Goal: Task Accomplishment & Management: Use online tool/utility

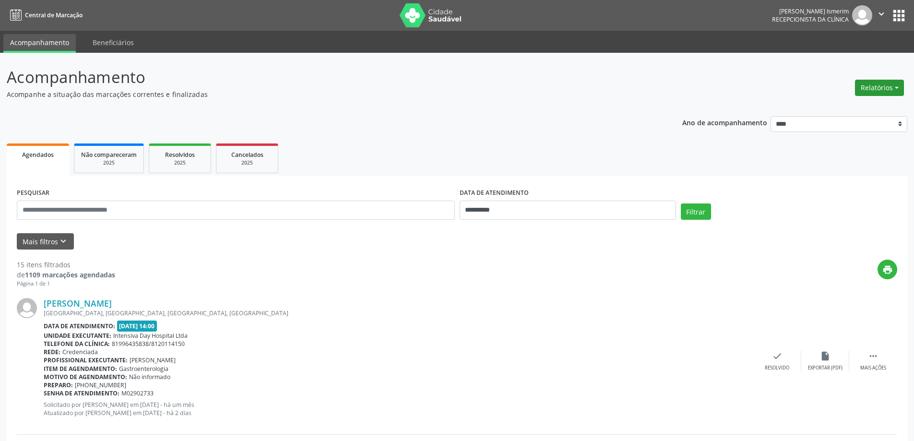
click at [886, 81] on button "Relatórios" at bounding box center [879, 88] width 49 height 16
click at [841, 107] on link "Agendamentos" at bounding box center [853, 108] width 103 height 13
select select "*"
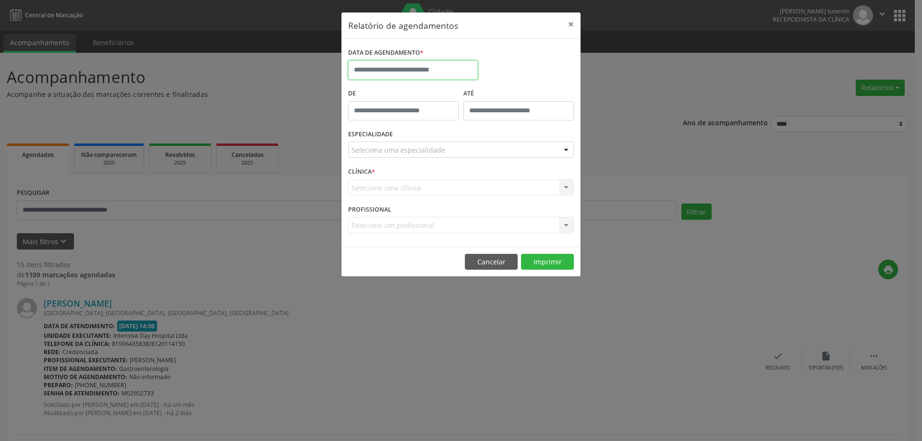
click at [432, 72] on input "text" at bounding box center [413, 69] width 130 height 19
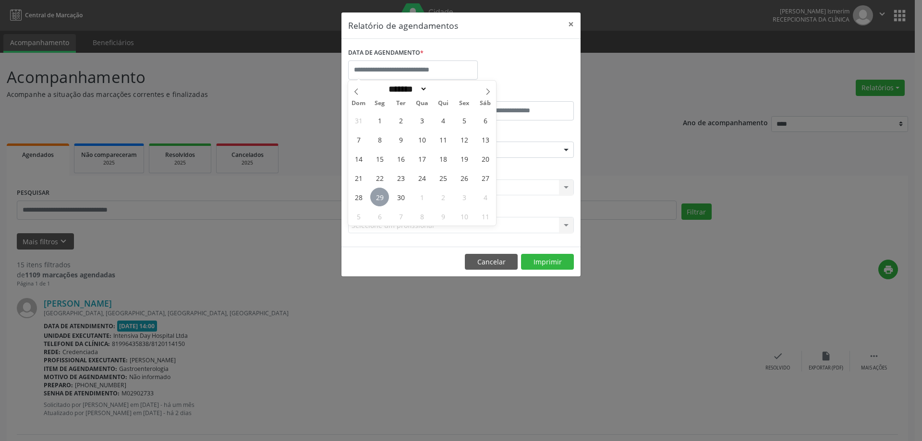
click at [379, 198] on span "29" at bounding box center [379, 197] width 19 height 19
type input "**********"
click at [379, 198] on span "29" at bounding box center [379, 197] width 19 height 19
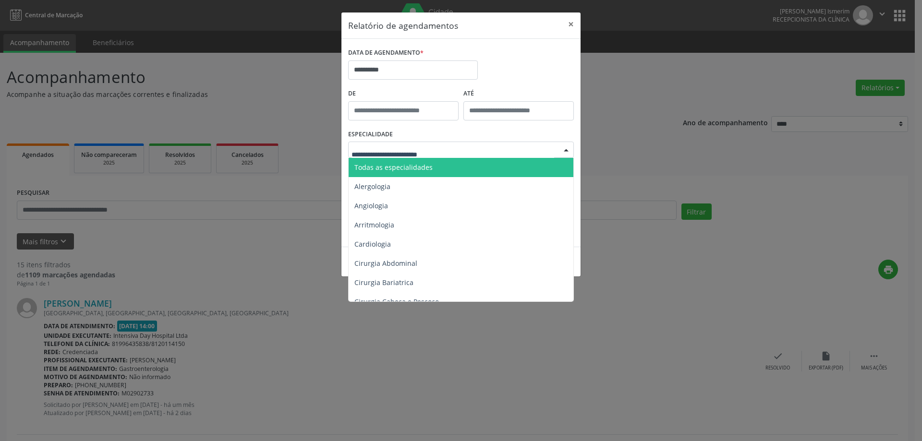
click at [555, 153] on div at bounding box center [461, 150] width 226 height 16
click at [441, 162] on span "Todas as especialidades" at bounding box center [462, 167] width 226 height 19
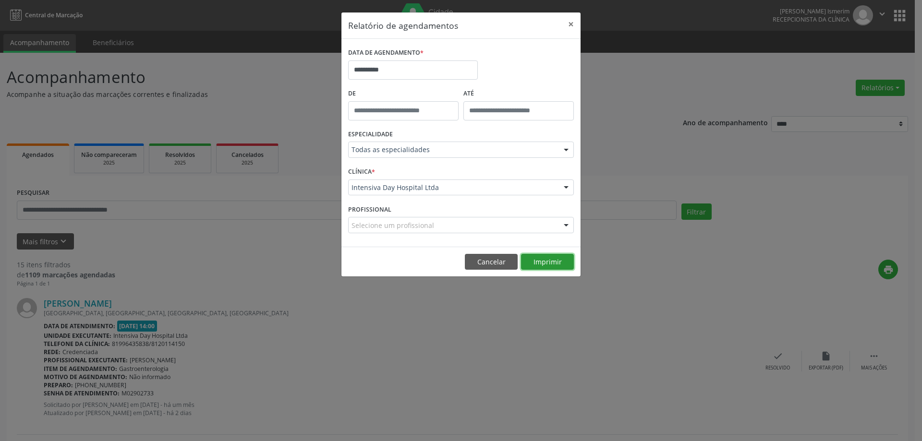
click at [549, 263] on button "Imprimir" at bounding box center [547, 262] width 53 height 16
click at [572, 22] on button "×" at bounding box center [570, 24] width 19 height 24
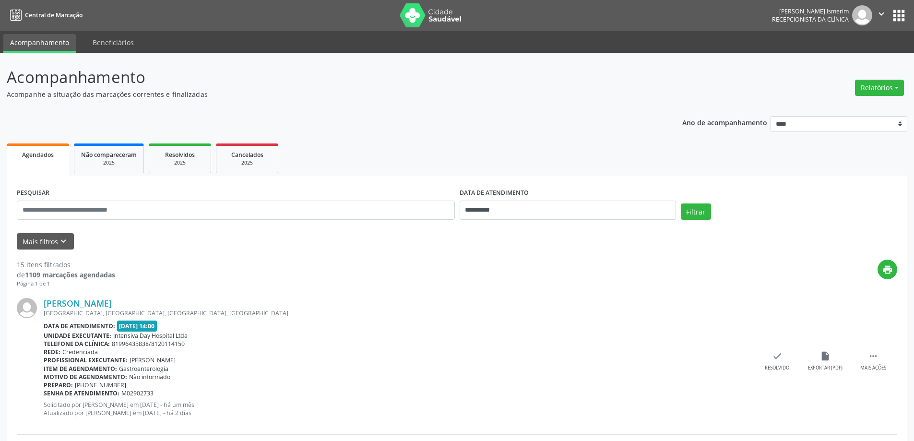
click at [884, 79] on div "Relatórios Agendamentos Procedimentos realizados" at bounding box center [880, 87] width 56 height 23
click at [883, 87] on button "Relatórios" at bounding box center [879, 88] width 49 height 16
click at [861, 109] on link "Agendamentos" at bounding box center [853, 108] width 103 height 13
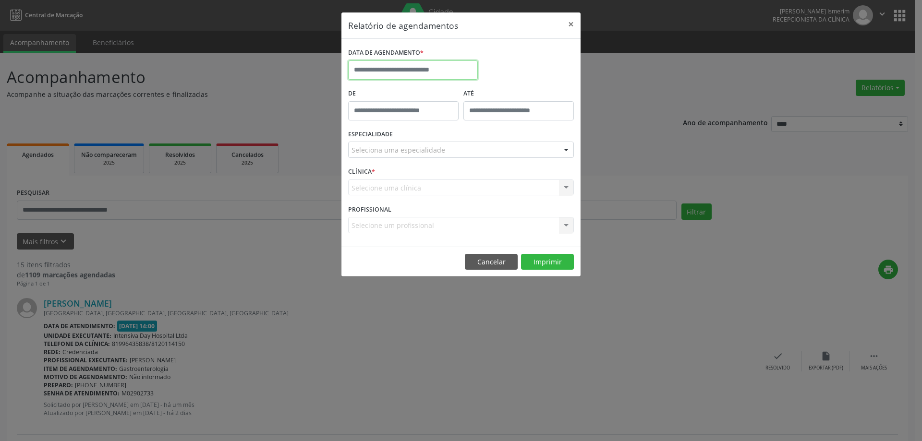
click at [373, 70] on input "text" at bounding box center [413, 69] width 130 height 19
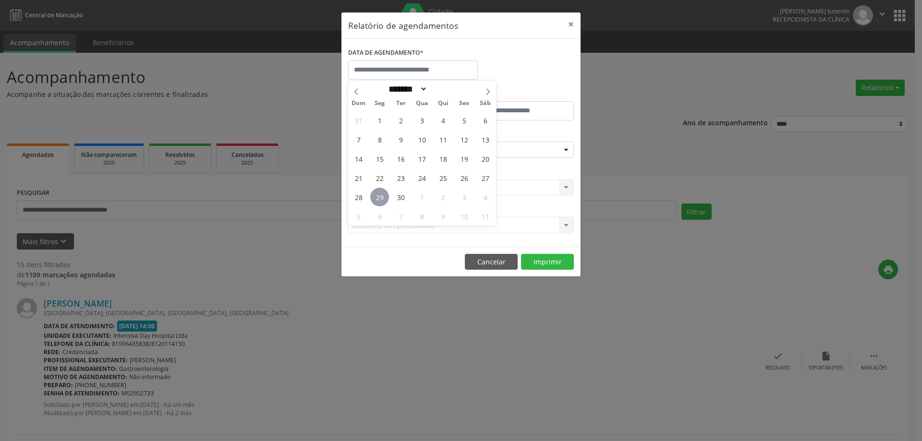
click at [380, 197] on span "29" at bounding box center [379, 197] width 19 height 19
type input "**********"
click at [382, 196] on span "29" at bounding box center [379, 197] width 19 height 19
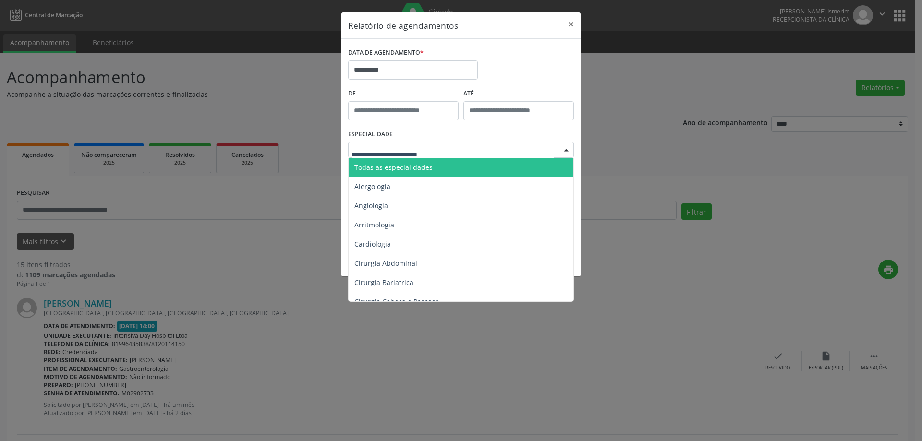
click at [486, 144] on div at bounding box center [461, 150] width 226 height 16
click at [457, 164] on span "Todas as especialidades" at bounding box center [462, 167] width 226 height 19
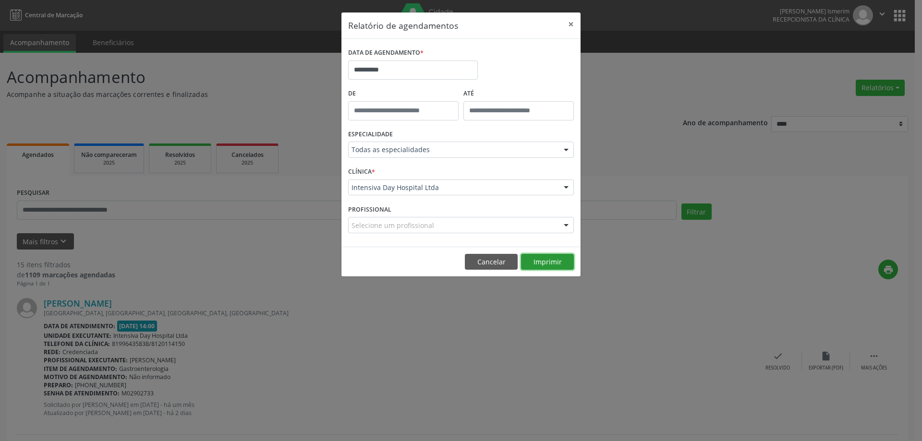
click at [552, 262] on button "Imprimir" at bounding box center [547, 262] width 53 height 16
click at [493, 260] on button "Cancelar" at bounding box center [491, 262] width 53 height 16
